Goal: Task Accomplishment & Management: Complete application form

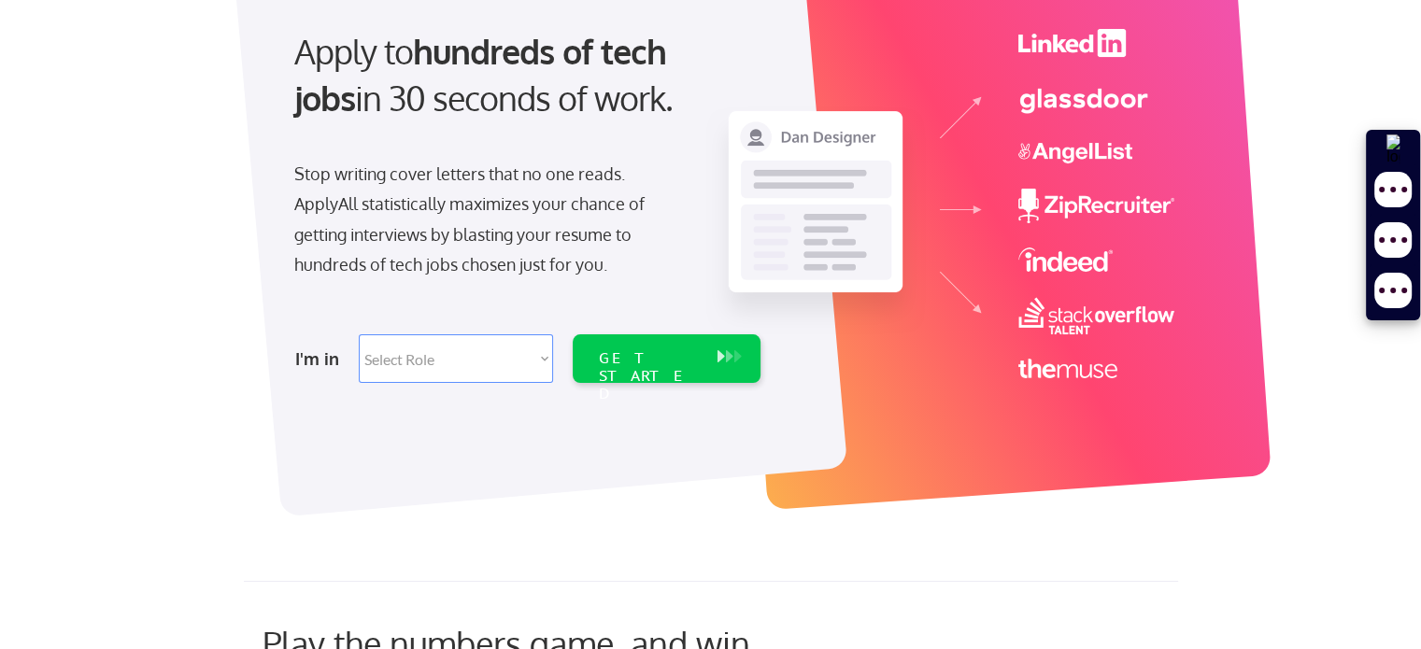
scroll to position [272, 0]
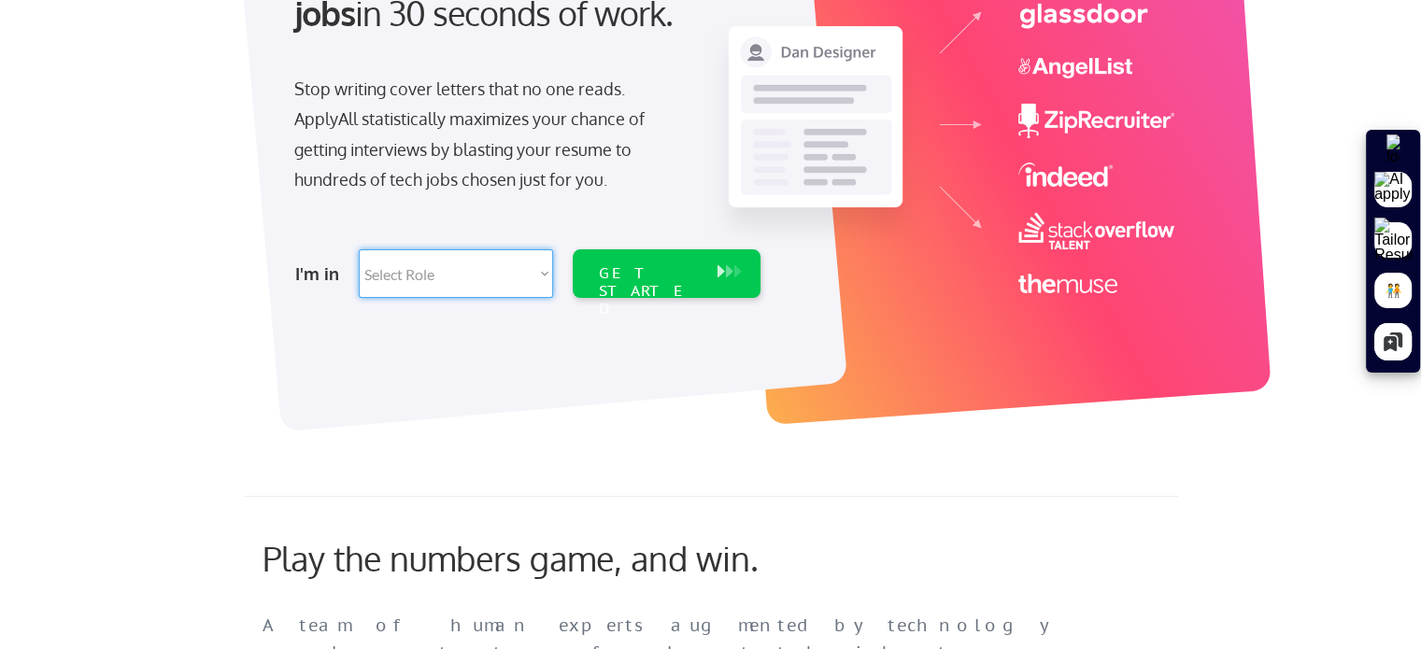
click at [494, 272] on select "Select Role Software Engineering Product Management Customer Success Sales UI/U…" at bounding box center [456, 273] width 194 height 49
select select ""product""
click at [359, 249] on select "Select Role Software Engineering Product Management Customer Success Sales UI/U…" at bounding box center [456, 273] width 194 height 49
select select ""product""
click at [607, 271] on div "GET STARTED" at bounding box center [649, 291] width 100 height 54
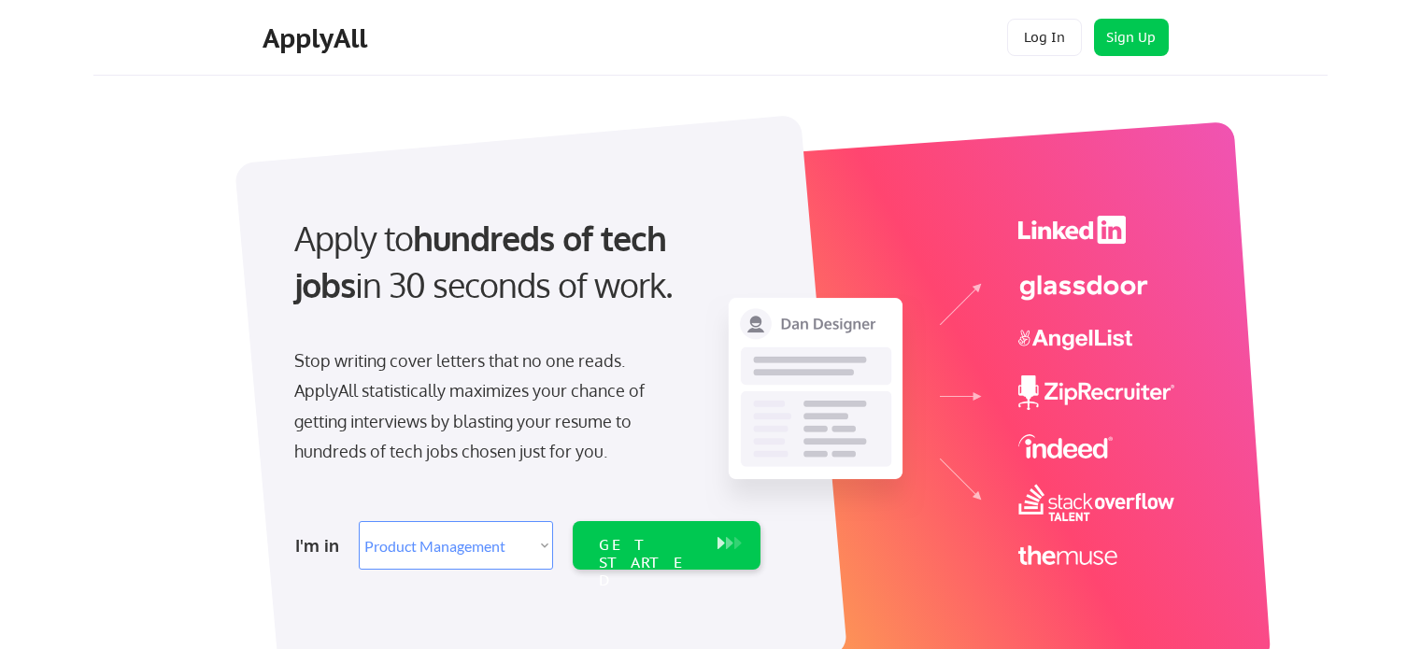
select select ""product""
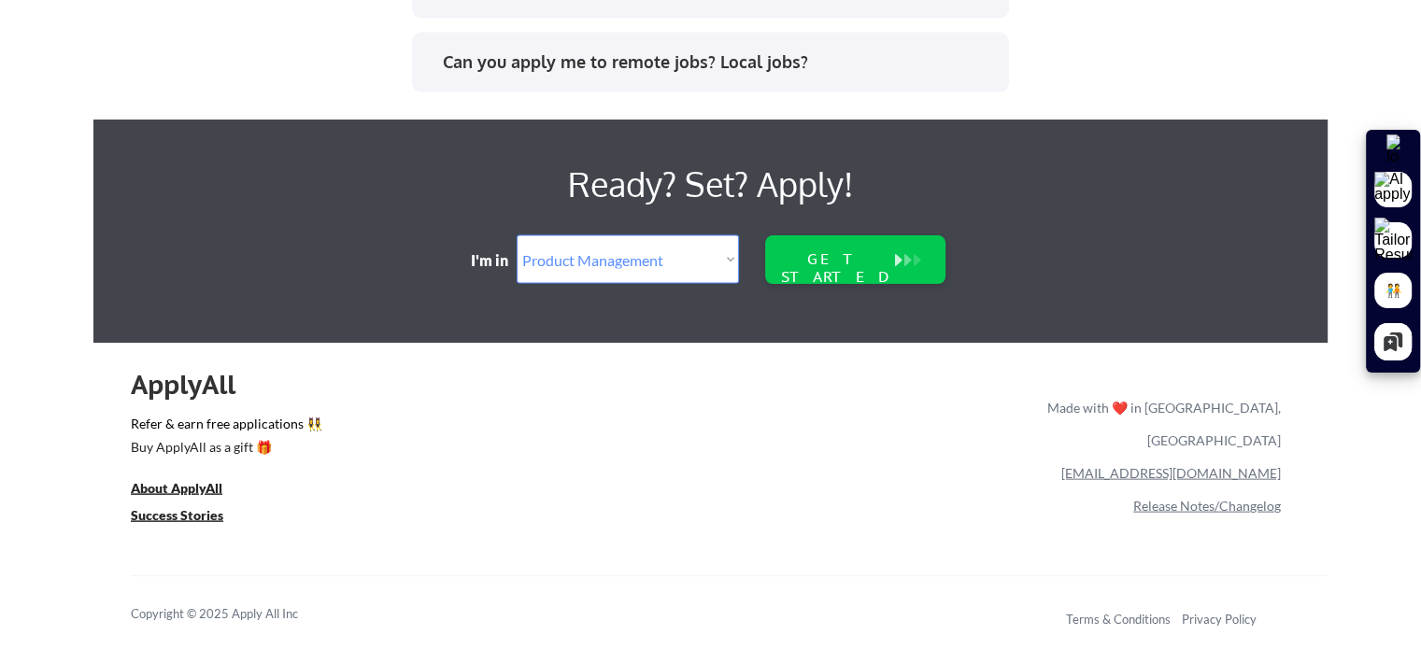
scroll to position [4021, 0]
